Goal: Task Accomplishment & Management: Manage account settings

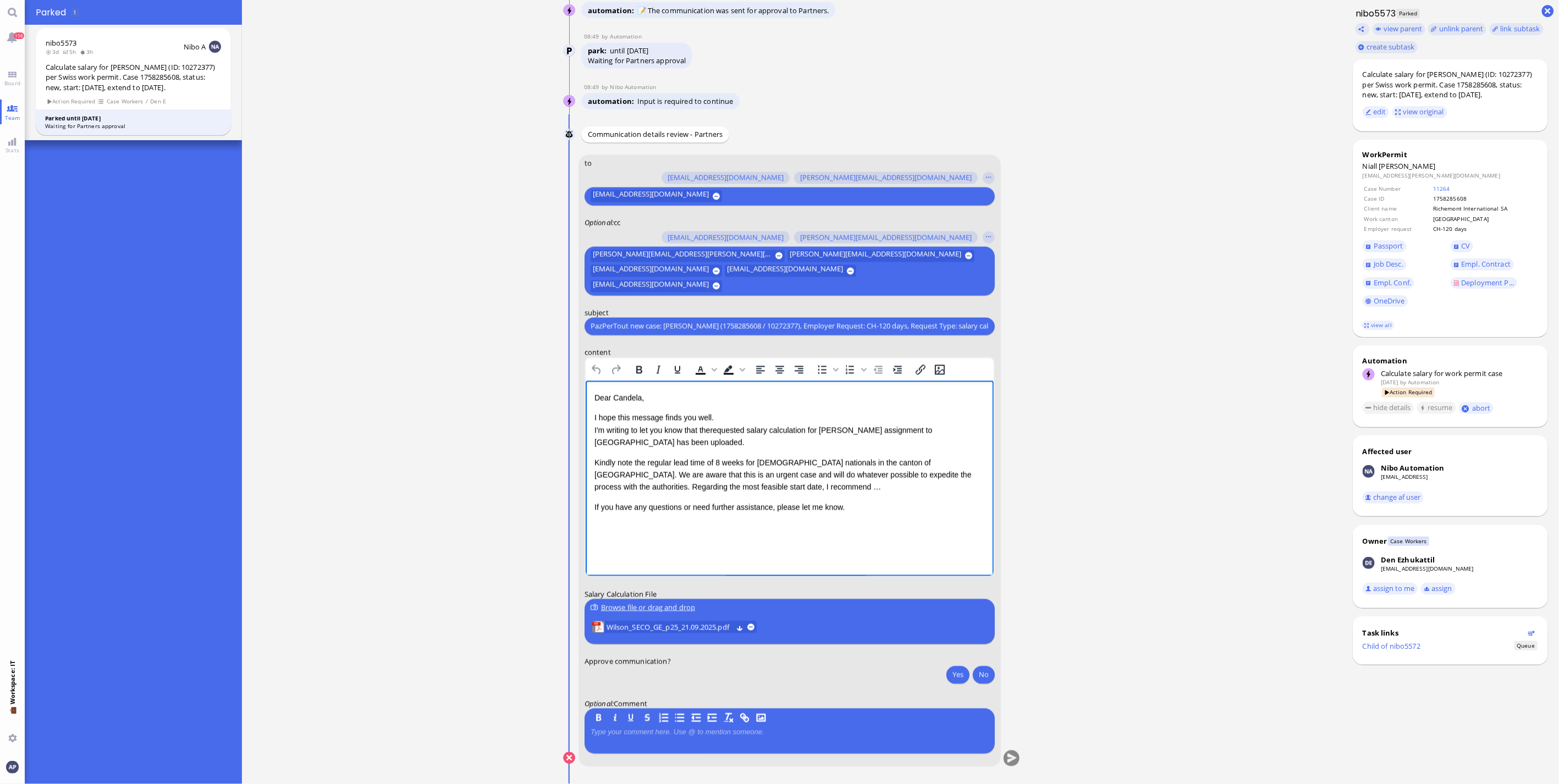
click at [706, 488] on div "Kindly note the regular lead time of 8 weeks for [DEMOGRAPHIC_DATA] nationals i…" at bounding box center [789, 474] width 390 height 37
click at [952, 675] on button "Yes" at bounding box center [958, 674] width 23 height 18
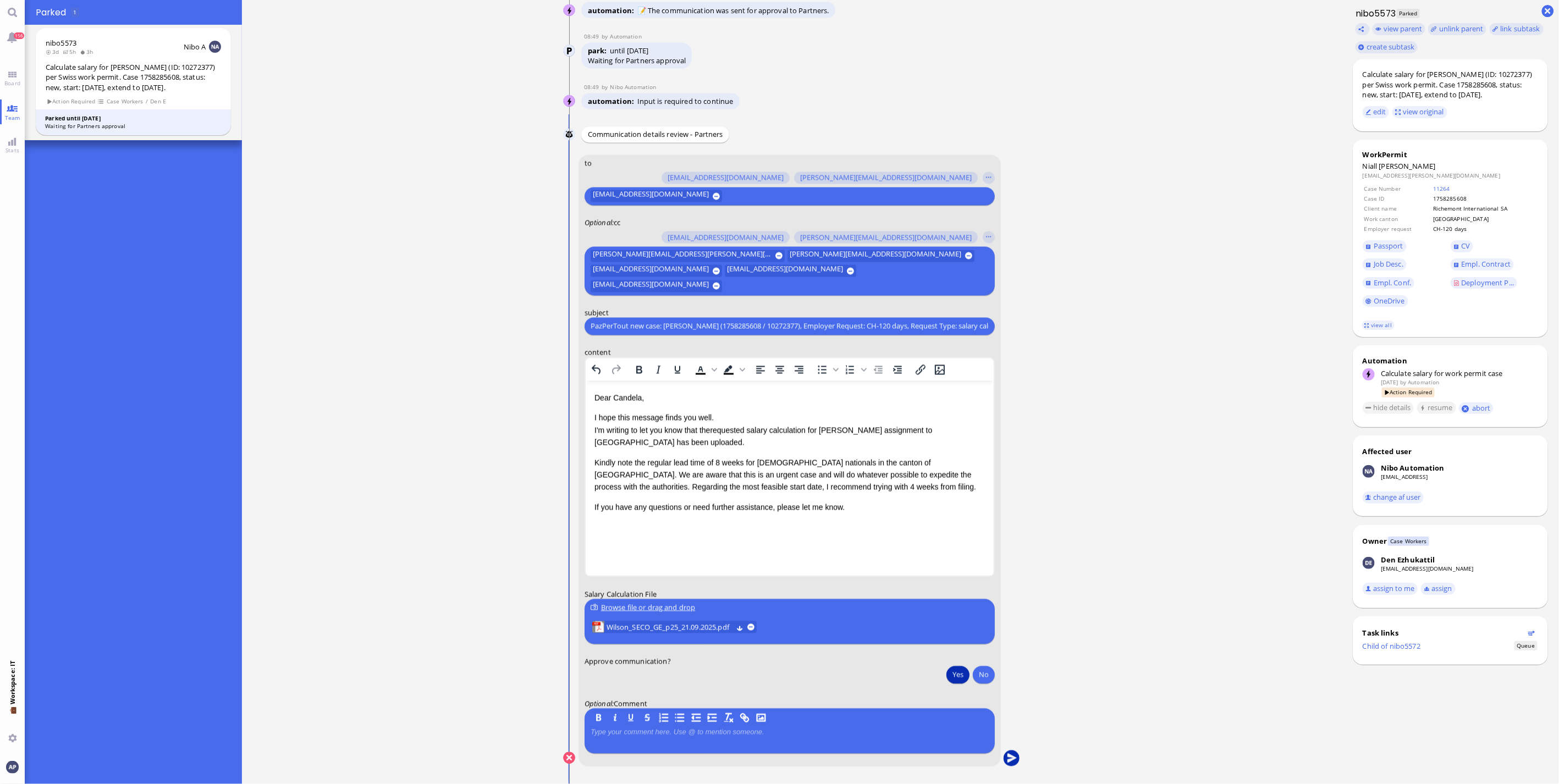
click at [1003, 751] on button "submit" at bounding box center [1011, 758] width 16 height 16
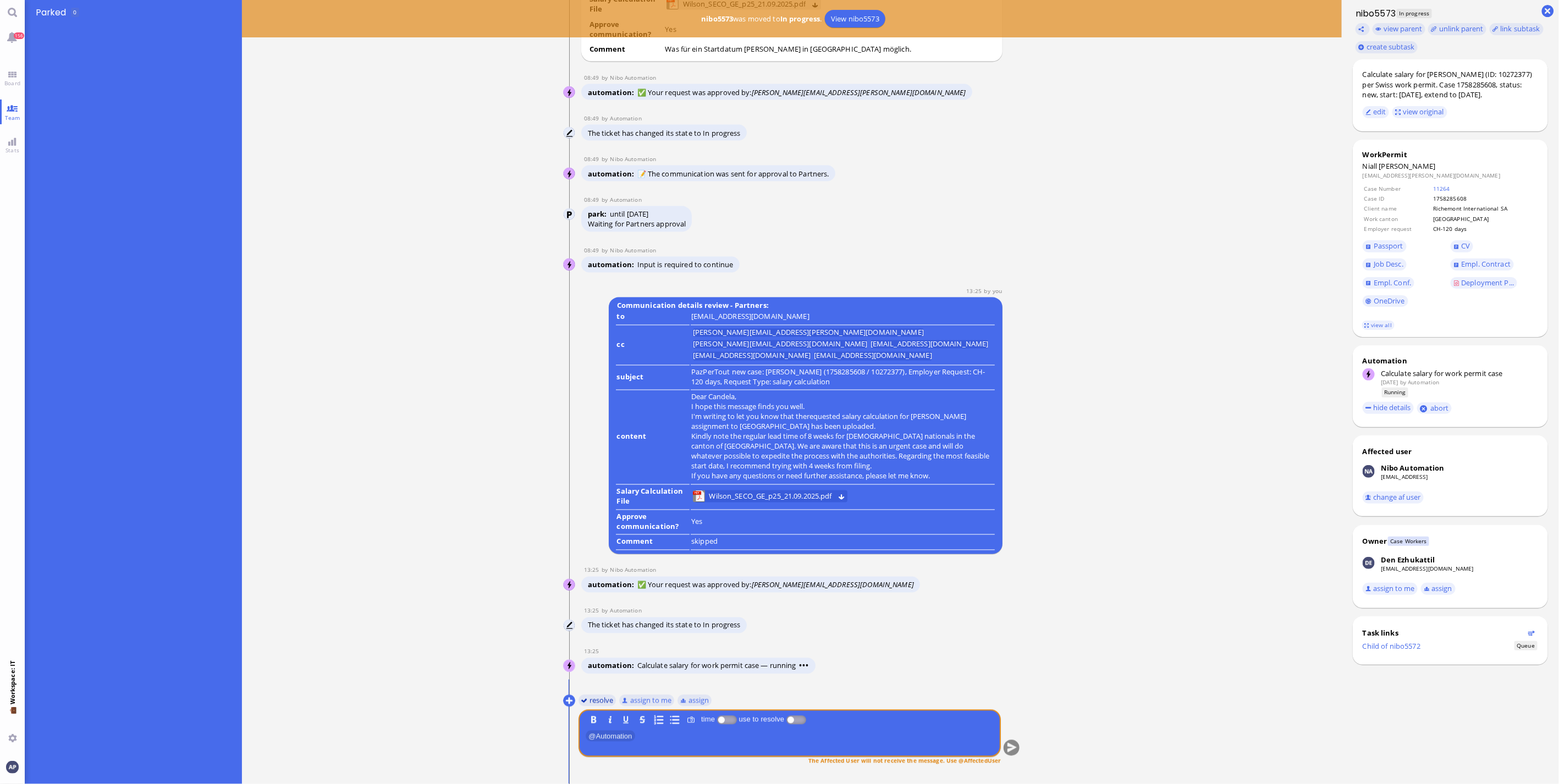
click at [593, 702] on button "resolve" at bounding box center [597, 701] width 38 height 12
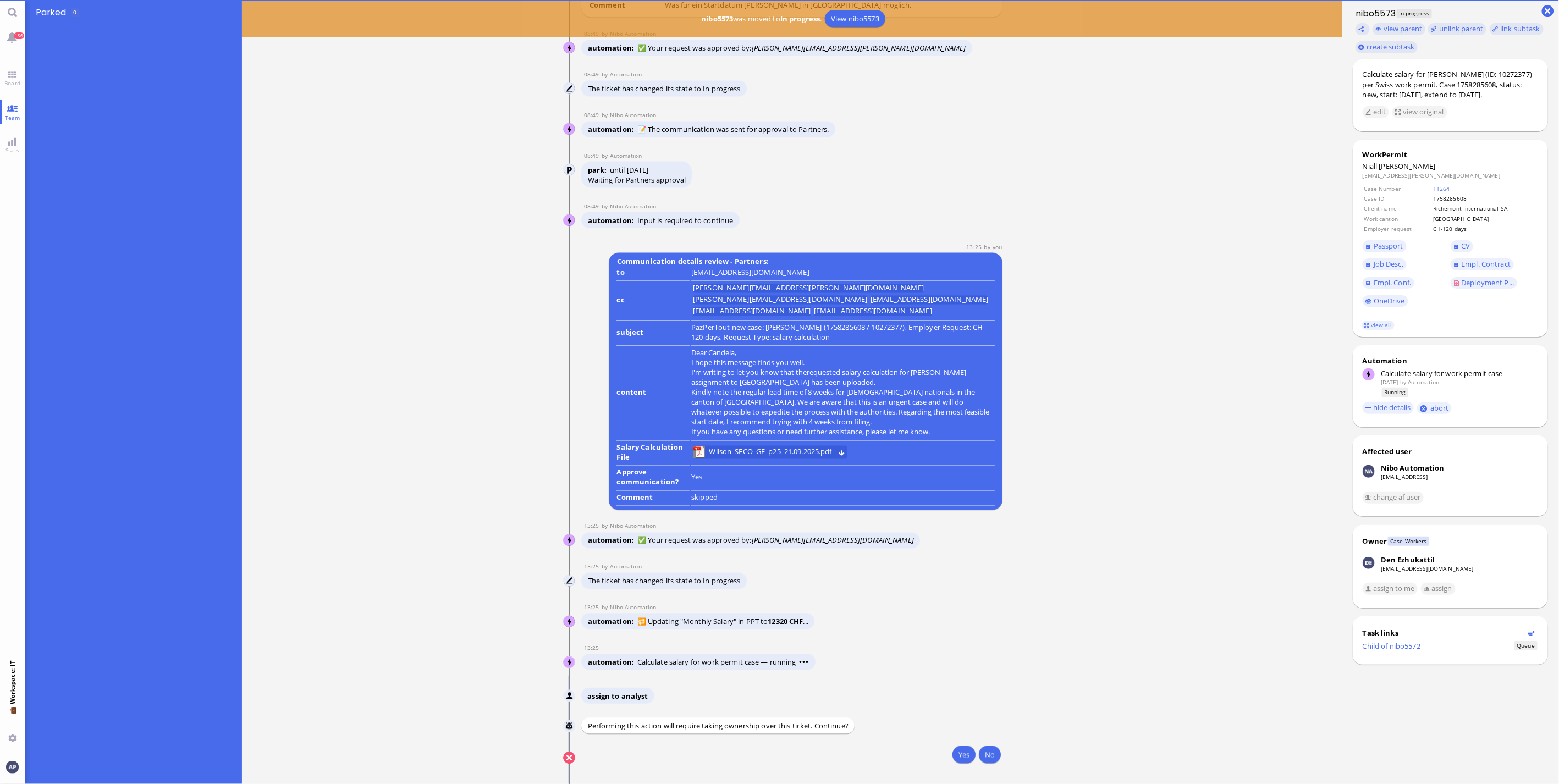
click at [971, 761] on div "Yes No" at bounding box center [790, 756] width 423 height 21
click at [958, 757] on button "Yes" at bounding box center [964, 754] width 23 height 18
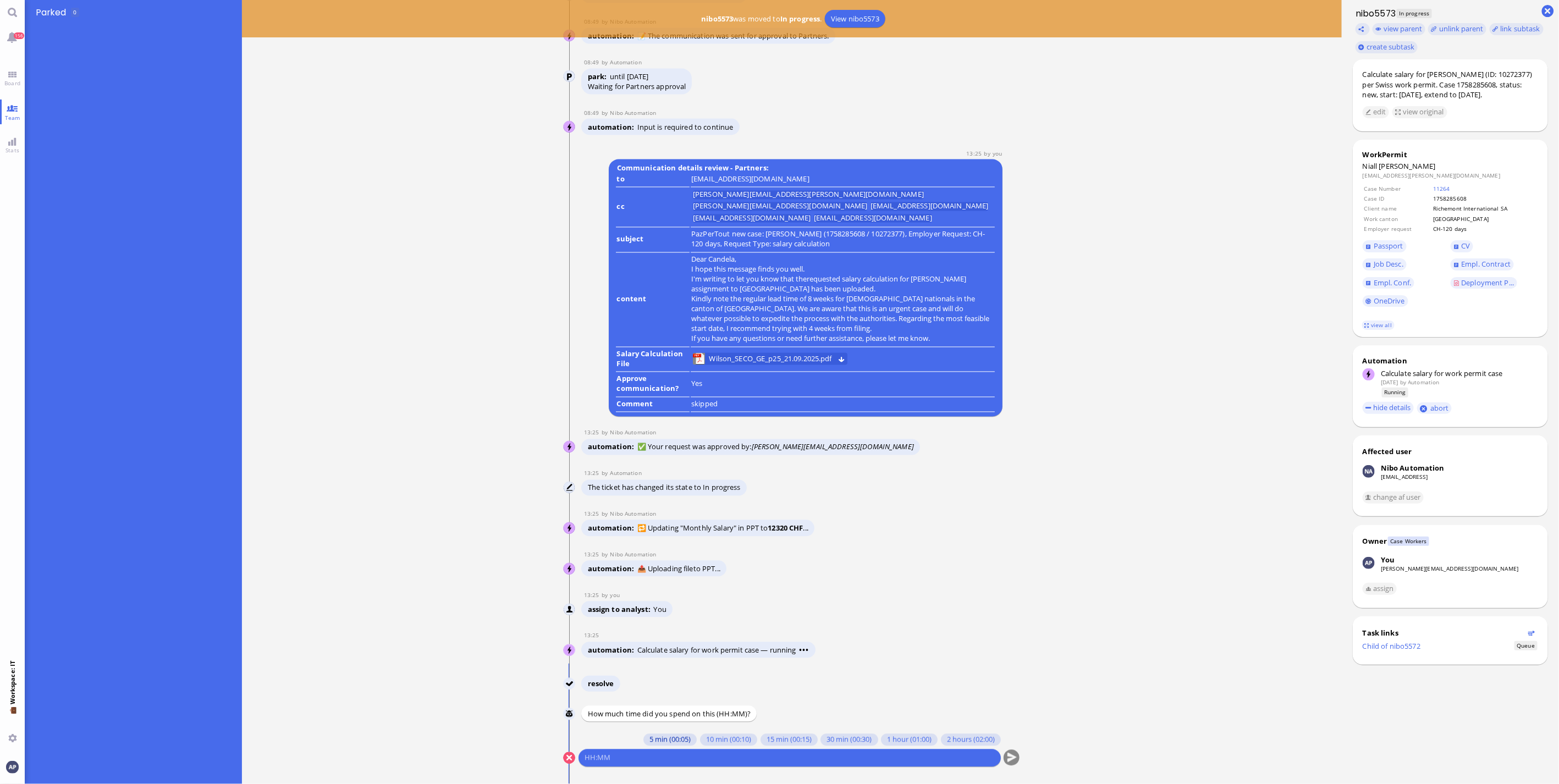
click at [673, 743] on button "5 min (00:05)" at bounding box center [670, 740] width 53 height 12
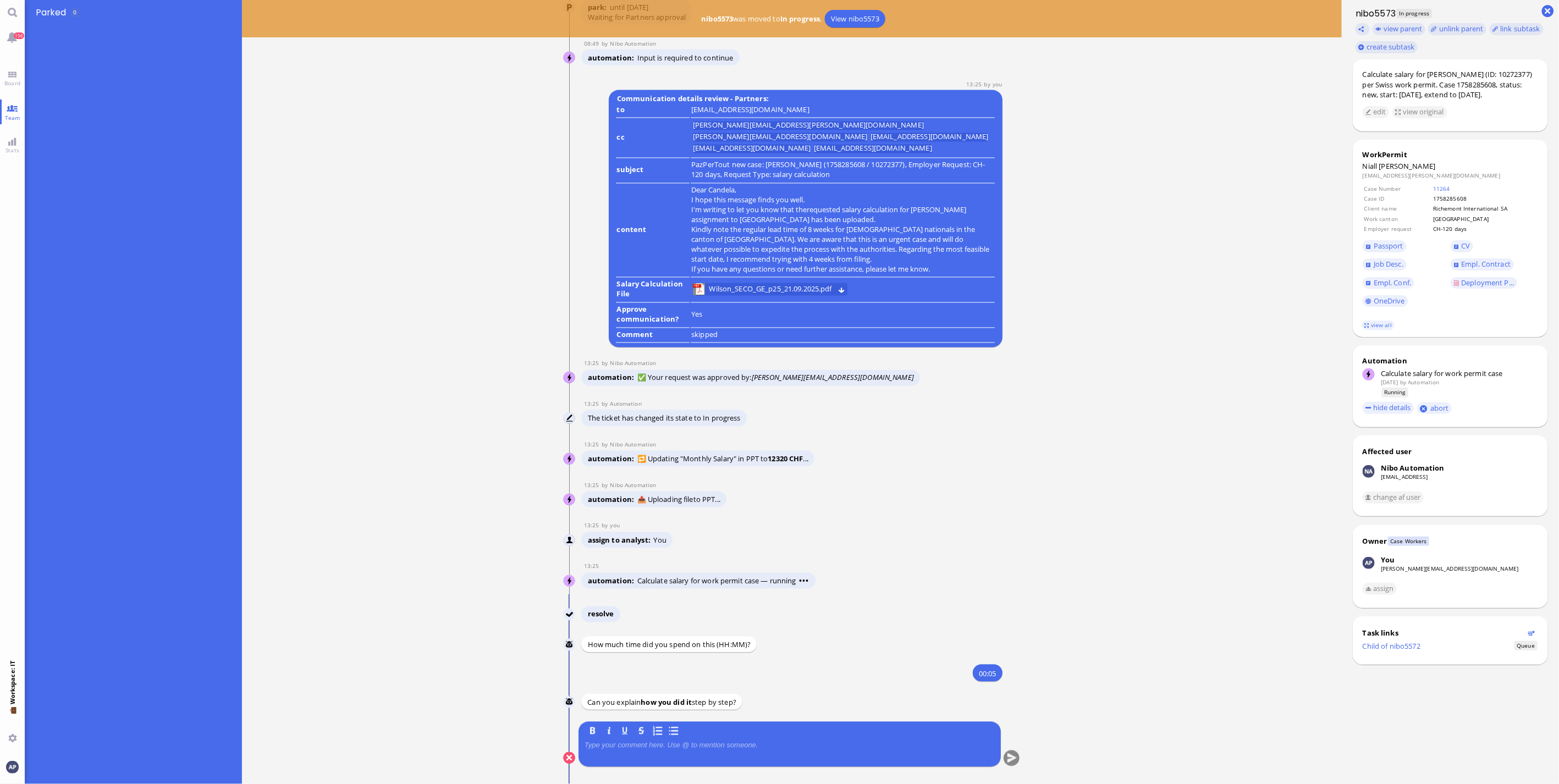
click at [677, 746] on p at bounding box center [790, 745] width 410 height 9
click at [1014, 753] on conversation-line "You B I U S same as usual" at bounding box center [792, 751] width 458 height 59
click at [1009, 756] on button "submit" at bounding box center [1011, 758] width 16 height 16
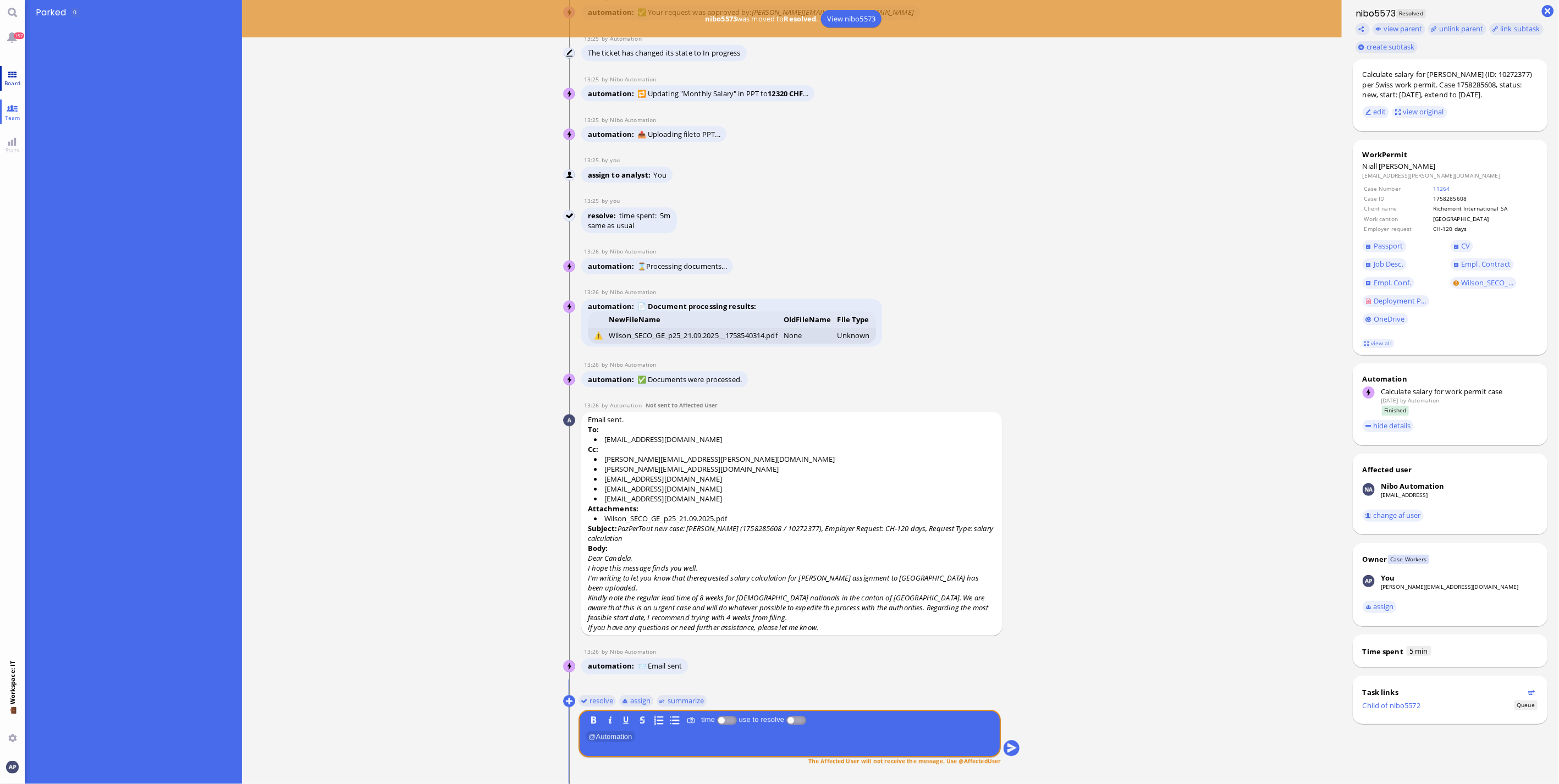
click at [20, 80] on span "Board" at bounding box center [12, 83] width 21 height 8
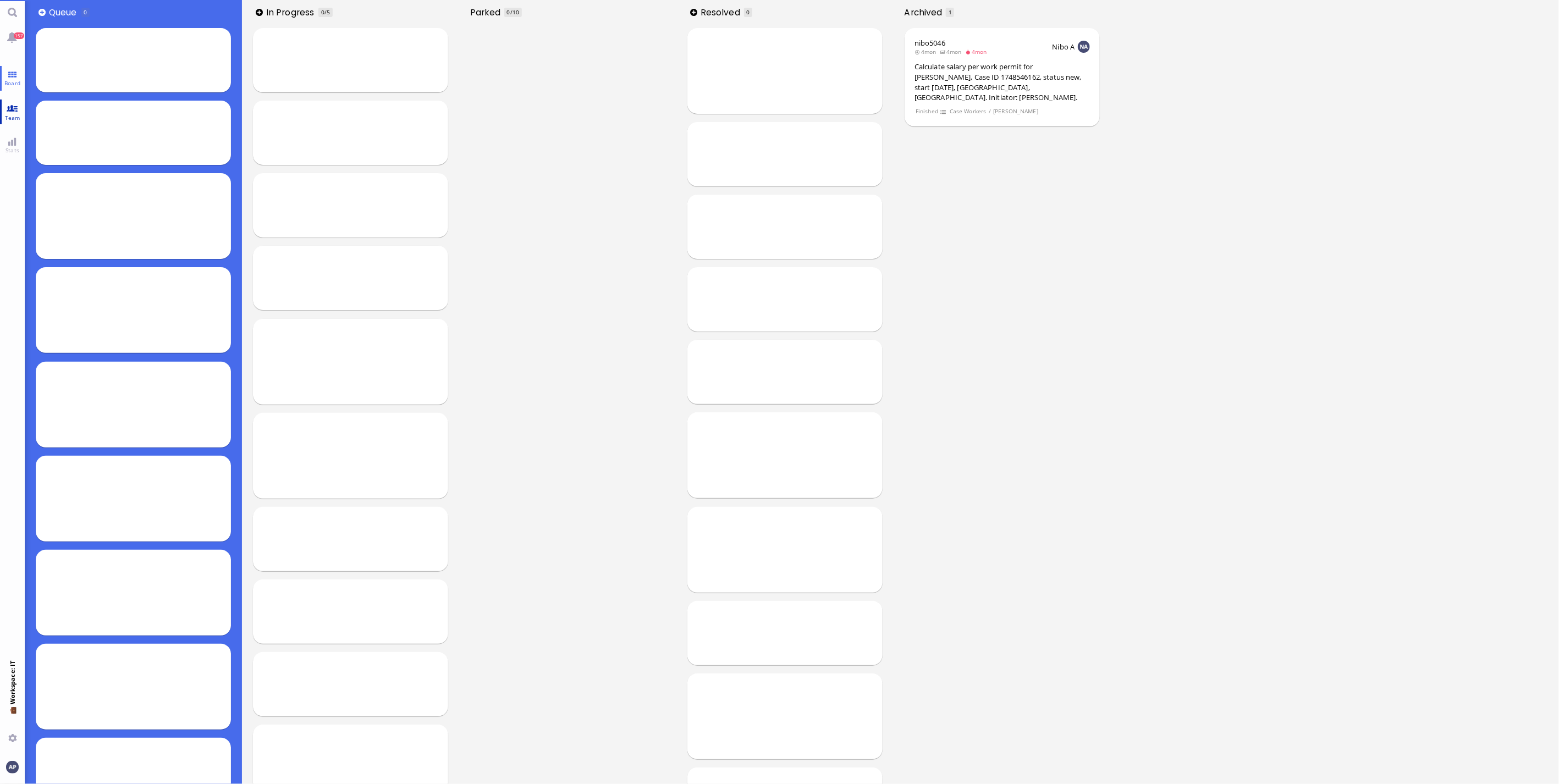
click at [12, 106] on link "Team" at bounding box center [12, 111] width 25 height 25
